Goal: Information Seeking & Learning: Learn about a topic

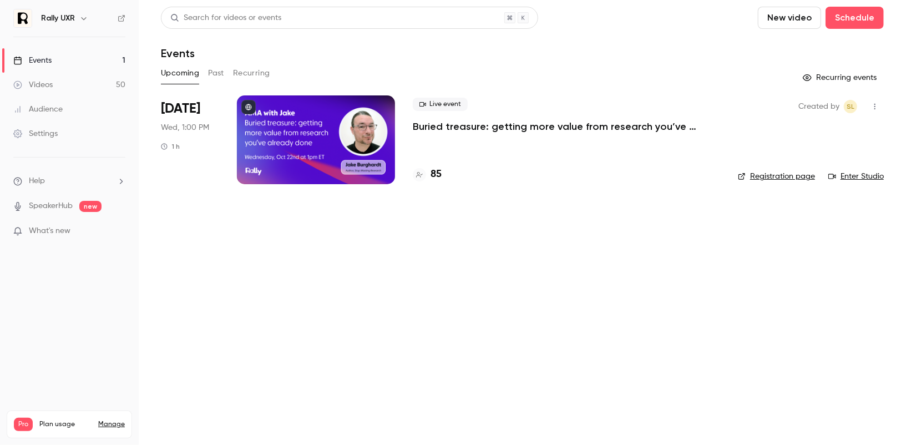
click at [215, 74] on button "Past" at bounding box center [216, 73] width 16 height 18
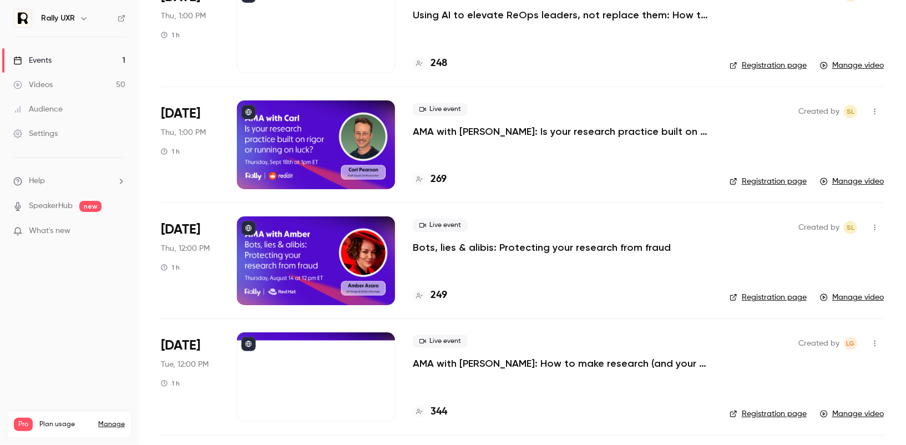
scroll to position [228, 0]
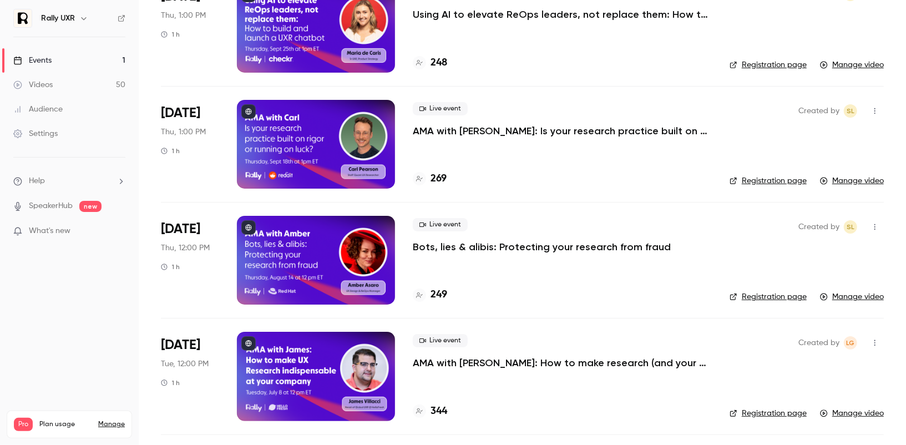
click at [457, 134] on p "AMA with [PERSON_NAME]: Is your research practice built on rigor or running on …" at bounding box center [562, 130] width 299 height 13
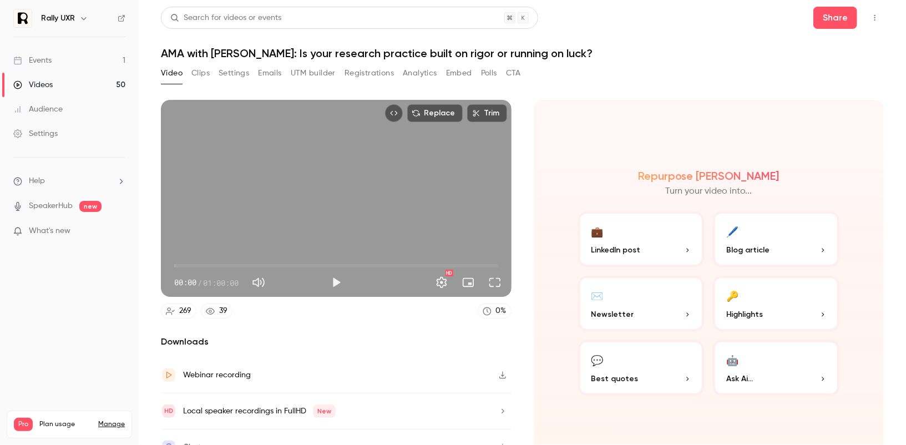
click at [378, 74] on button "Registrations" at bounding box center [369, 73] width 49 height 18
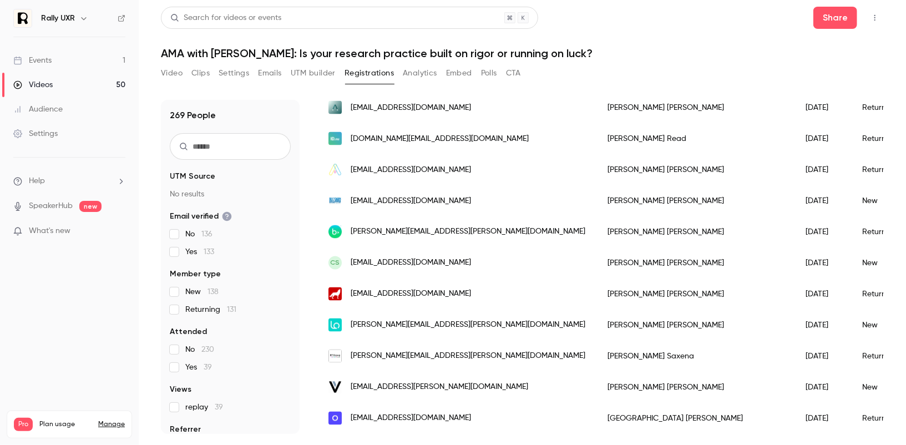
scroll to position [1327, 0]
